Goal: Task Accomplishment & Management: Complete application form

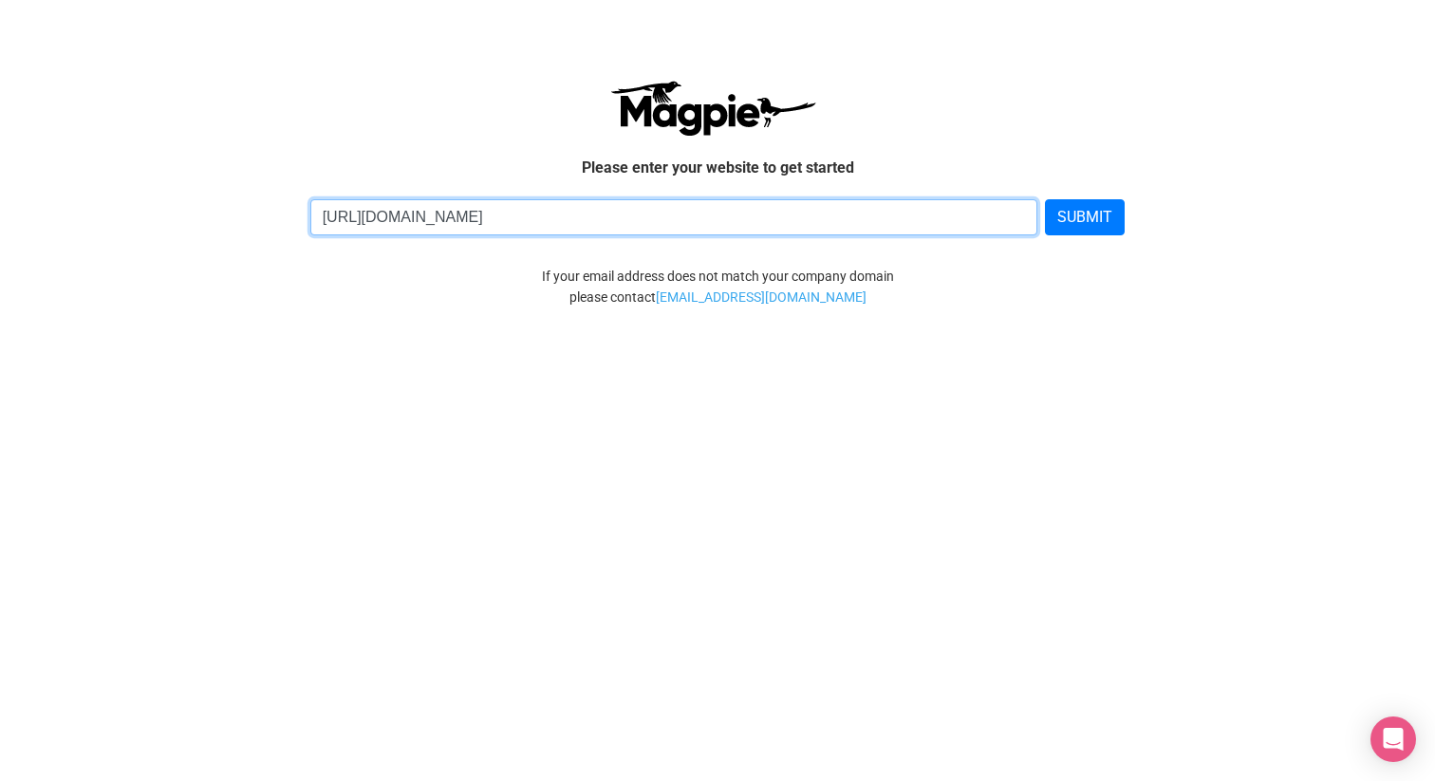
type input "[URL][DOMAIN_NAME]"
click at [1045, 199] on button "SUBMIT" at bounding box center [1085, 217] width 80 height 36
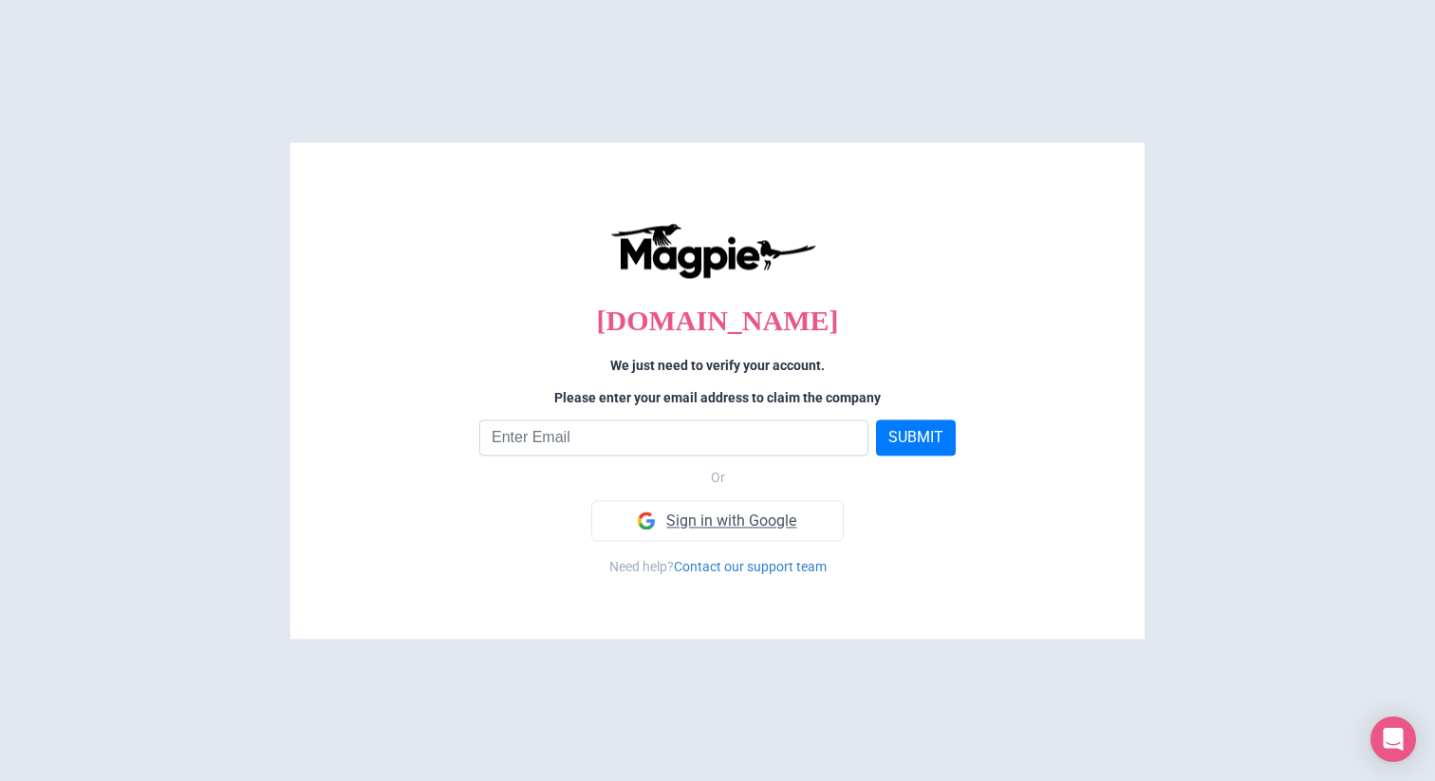
click at [654, 527] on link "Sign in with Google" at bounding box center [716, 521] width 251 height 42
